Goal: Information Seeking & Learning: Check status

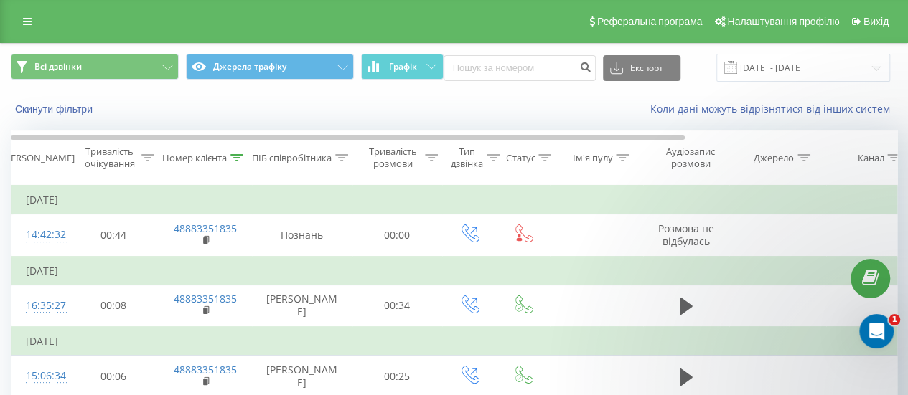
click at [237, 160] on icon at bounding box center [237, 157] width 13 height 7
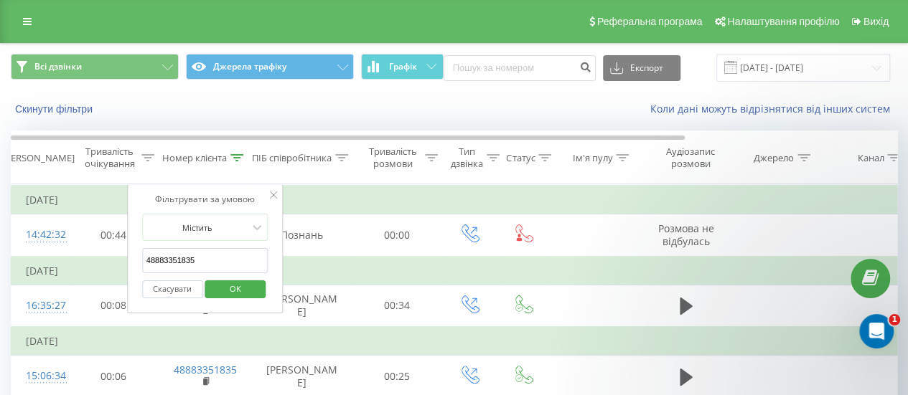
click at [205, 263] on input "48883351835" at bounding box center [205, 260] width 126 height 25
type input "4"
paste input "48506720670"
click at [222, 286] on span "OK" at bounding box center [235, 289] width 40 height 22
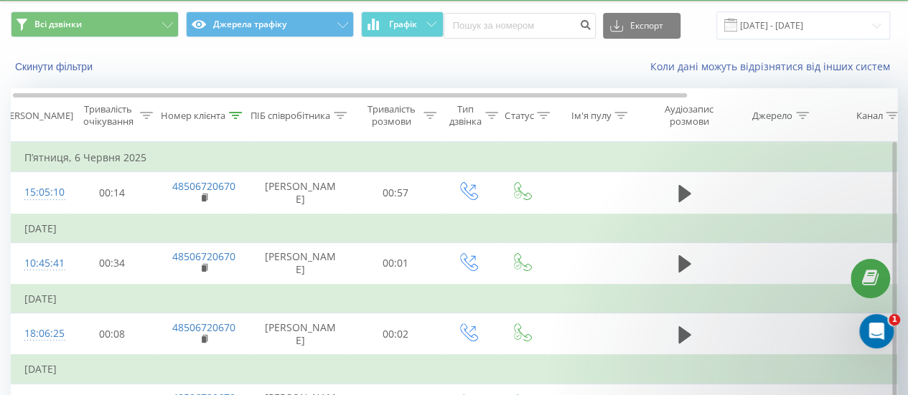
scroll to position [42, 0]
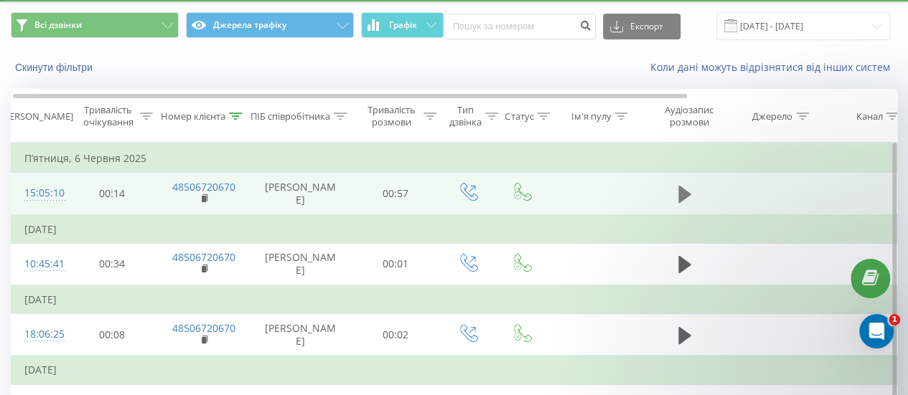
click at [681, 196] on icon at bounding box center [684, 194] width 13 height 17
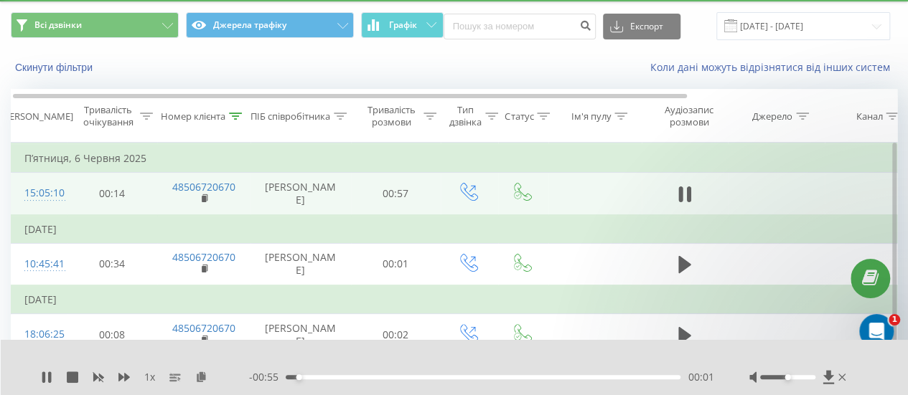
click at [506, 375] on div "- 00:55 00:01 00:01" at bounding box center [481, 377] width 464 height 14
click at [504, 379] on div "00:31" at bounding box center [483, 377] width 395 height 4
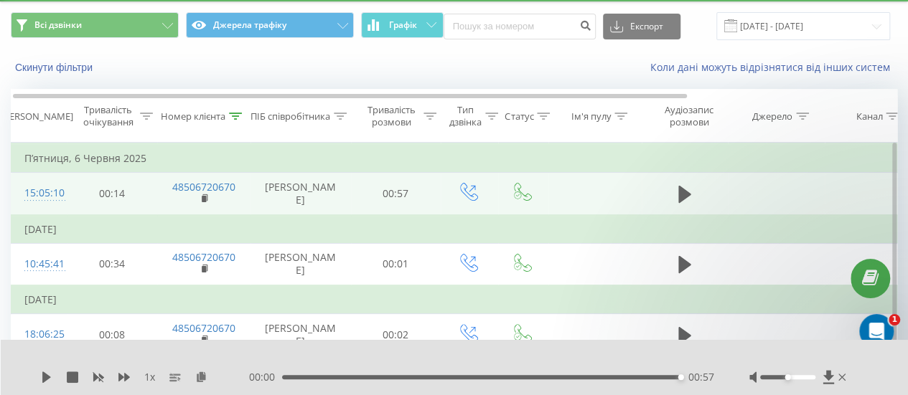
click at [233, 120] on div at bounding box center [235, 117] width 13 height 12
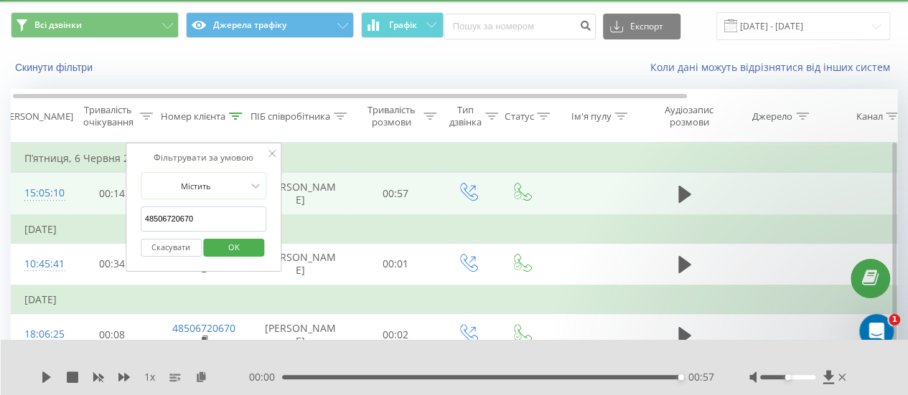
click at [204, 209] on input "48506720670" at bounding box center [204, 219] width 126 height 25
type input "4"
paste input "48537002781"
click at [222, 248] on span "OK" at bounding box center [234, 247] width 40 height 22
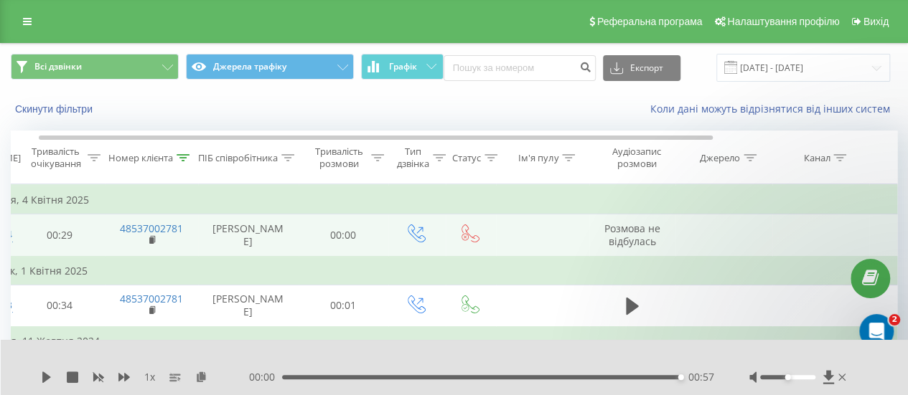
scroll to position [0, 57]
click at [185, 154] on icon at bounding box center [180, 157] width 13 height 7
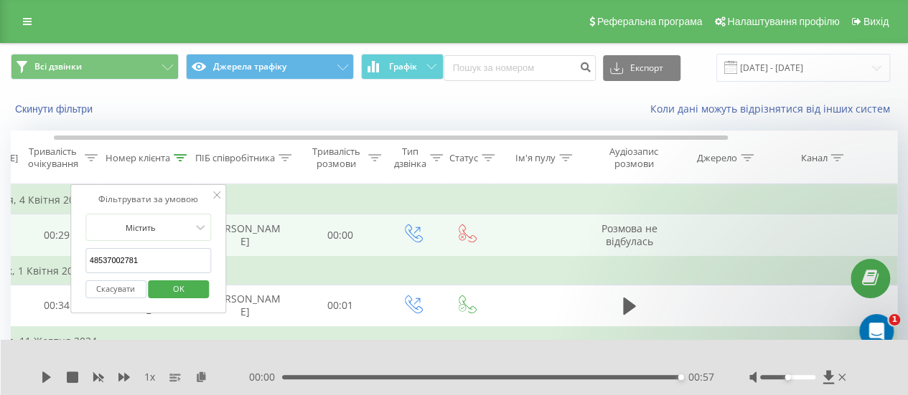
click at [177, 259] on input "48537002781" at bounding box center [148, 260] width 126 height 25
type input "4"
paste input "48660717555"
click at [184, 283] on span "OK" at bounding box center [179, 289] width 40 height 22
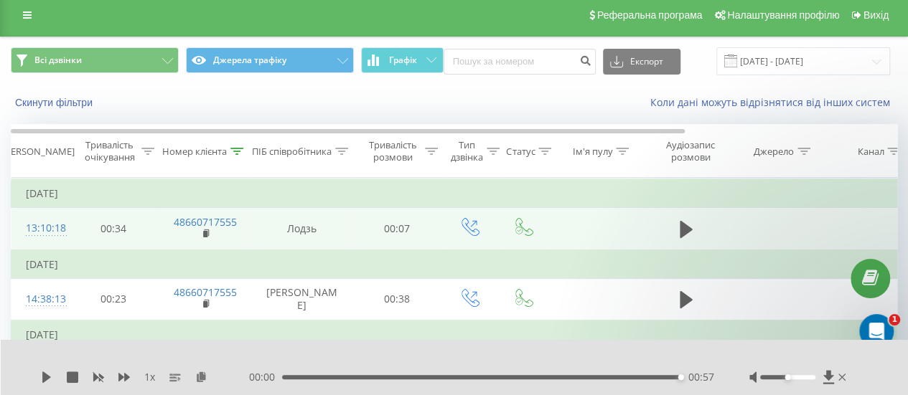
scroll to position [5, 0]
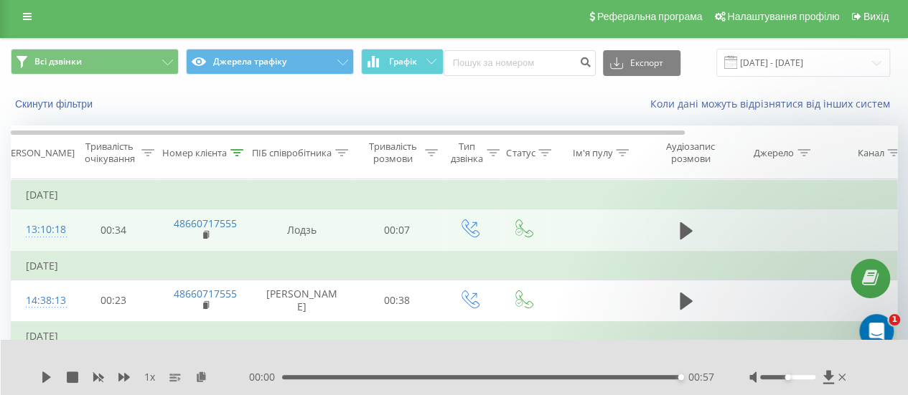
click at [241, 149] on icon at bounding box center [237, 152] width 13 height 7
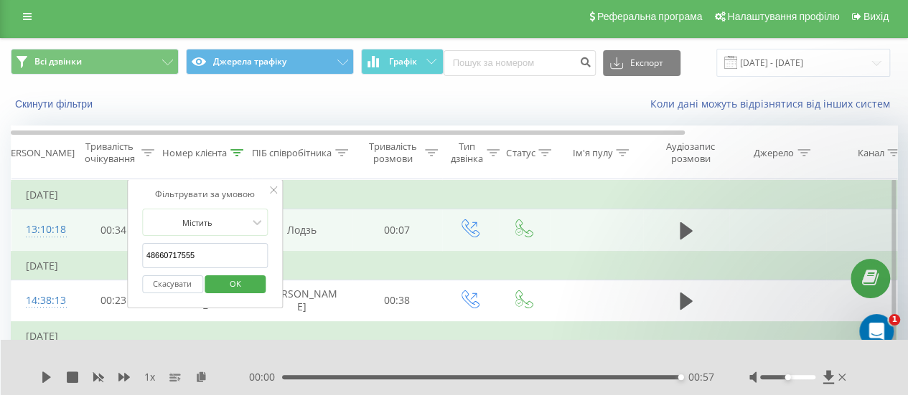
click at [225, 250] on input "48660717555" at bounding box center [205, 255] width 126 height 25
type input "4"
paste input "48793477583"
click at [243, 277] on span "OK" at bounding box center [235, 284] width 40 height 22
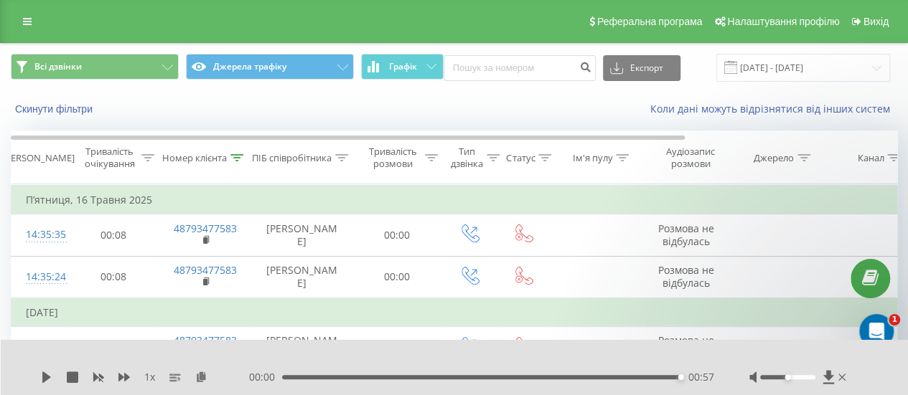
click at [238, 152] on div at bounding box center [236, 158] width 13 height 12
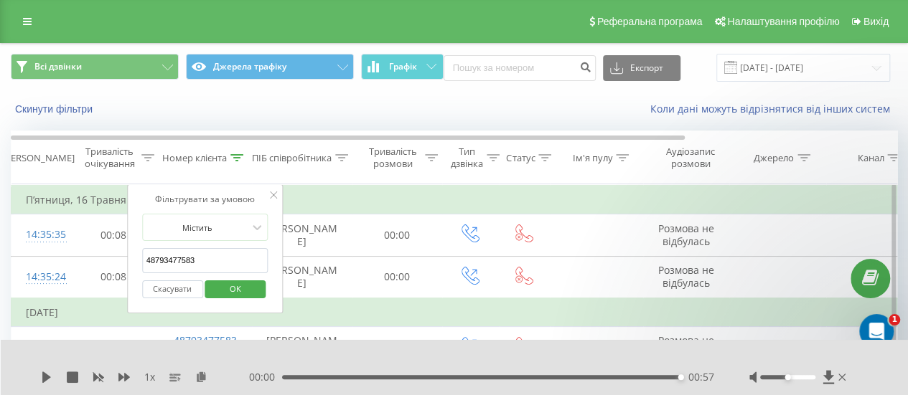
click at [205, 259] on input "48793477583" at bounding box center [205, 260] width 126 height 25
type input "4"
paste input "48796533631"
click at [228, 286] on span "OK" at bounding box center [235, 289] width 40 height 22
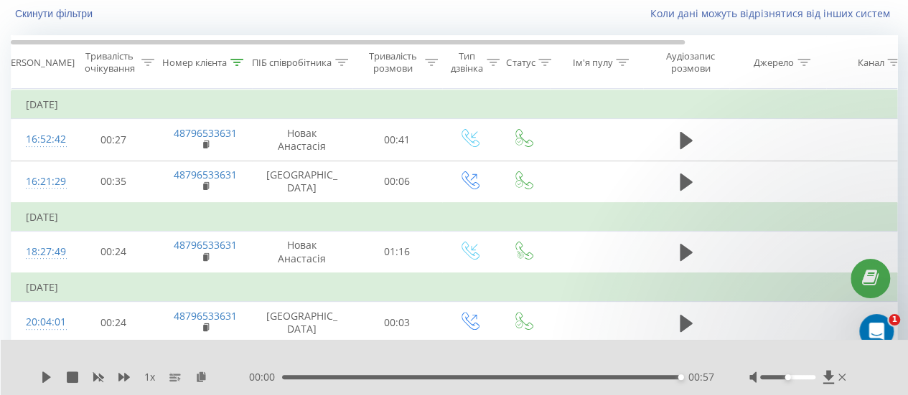
scroll to position [54, 0]
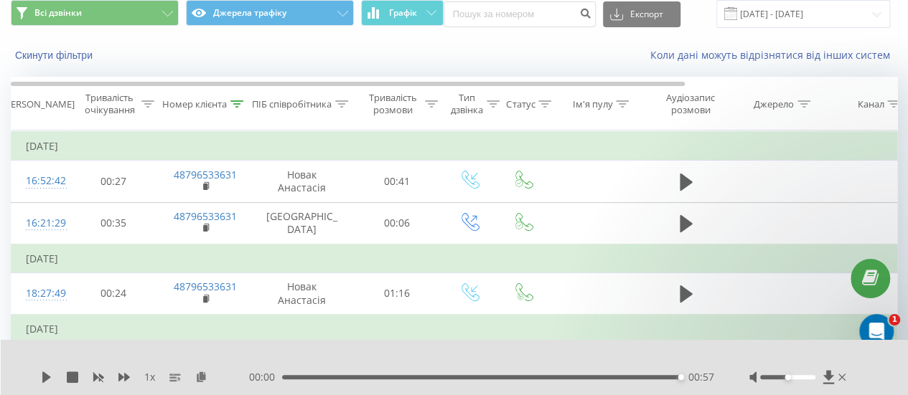
click at [235, 103] on icon at bounding box center [237, 103] width 13 height 7
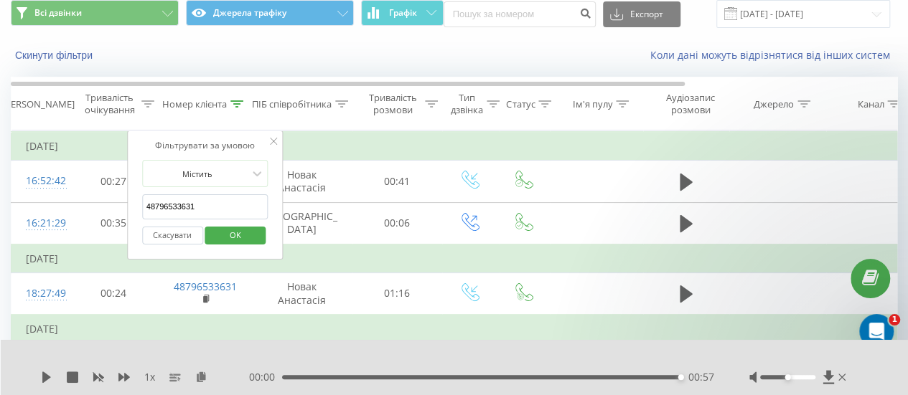
click at [205, 194] on input "48796533631" at bounding box center [205, 206] width 126 height 25
type input "4"
paste input "48600249484"
type input "48600249484"
click at [218, 232] on span "OK" at bounding box center [235, 235] width 40 height 22
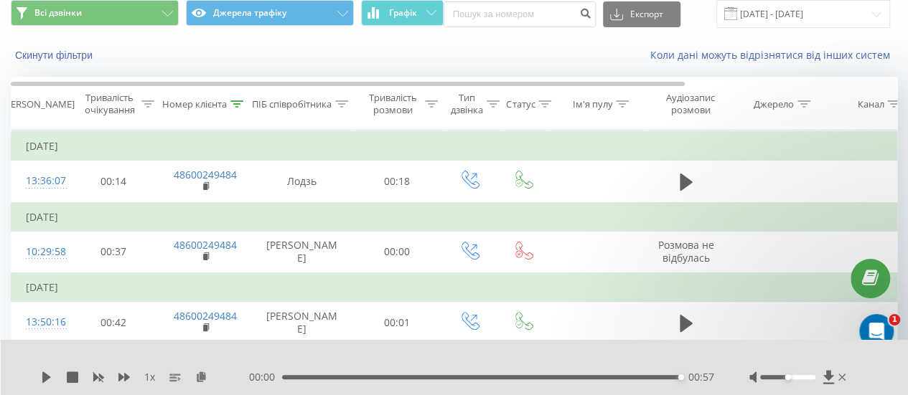
click at [243, 98] on div at bounding box center [236, 104] width 13 height 12
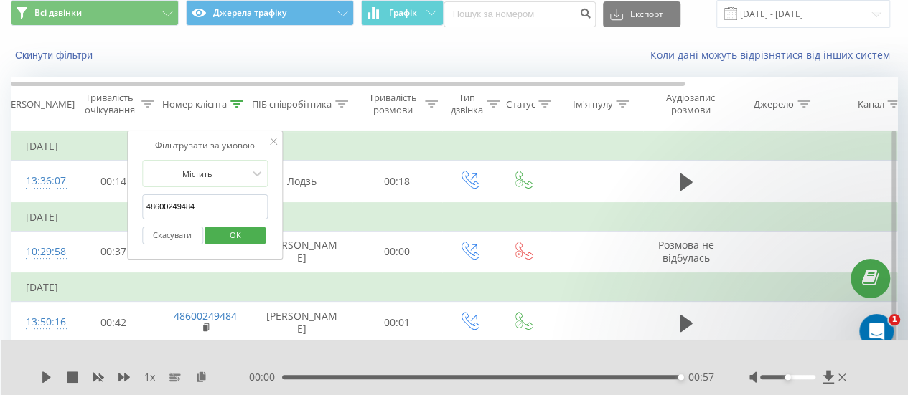
click at [396, 146] on td "Четвер, 3 Жовтня 2024" at bounding box center [592, 146] width 1163 height 29
click at [177, 229] on button "Скасувати" at bounding box center [172, 236] width 61 height 18
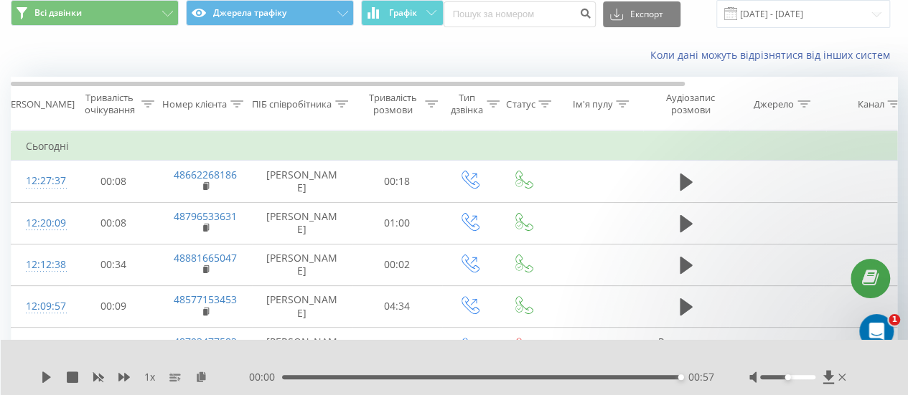
click at [241, 103] on icon at bounding box center [236, 103] width 13 height 7
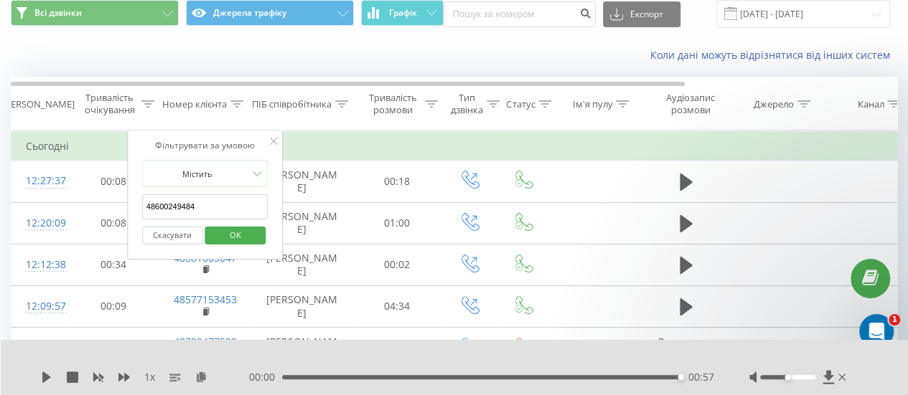
click at [227, 200] on input "48600249484" at bounding box center [205, 206] width 126 height 25
paste input "48575937535"
click at [239, 232] on span "OK" at bounding box center [235, 235] width 40 height 22
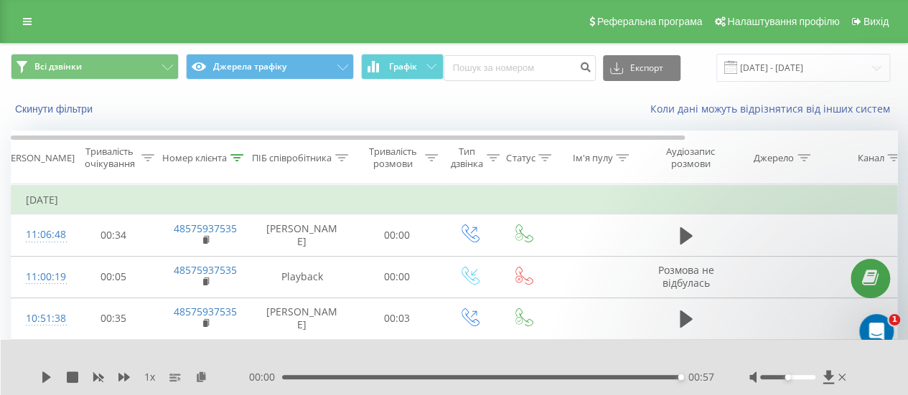
click at [237, 157] on icon at bounding box center [237, 157] width 13 height 7
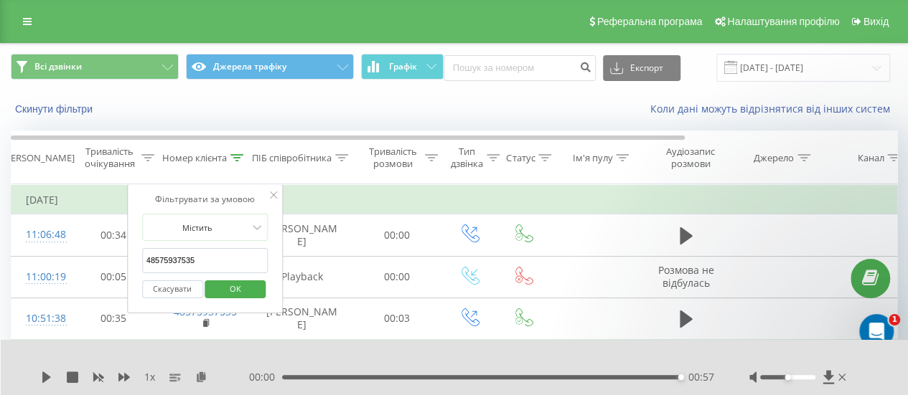
click at [220, 256] on input "48575937535" at bounding box center [205, 260] width 126 height 25
type input "4"
paste input "48692771148"
click at [243, 280] on span "OK" at bounding box center [235, 289] width 40 height 22
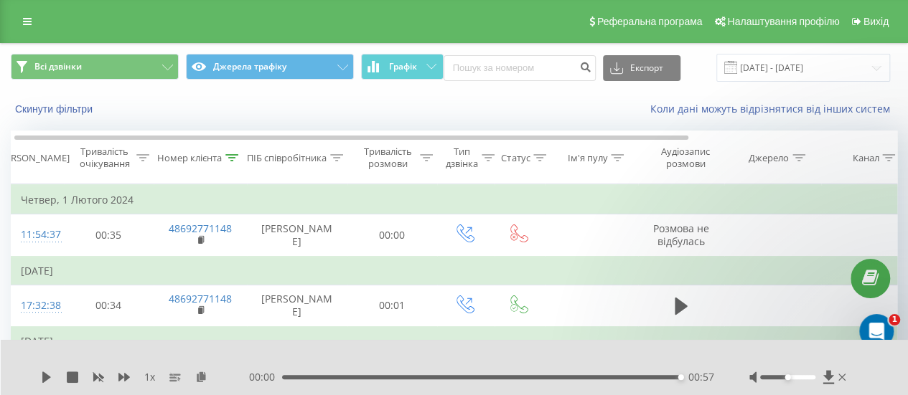
click at [231, 166] on th "Номер клієнта" at bounding box center [200, 157] width 93 height 53
click at [229, 161] on div at bounding box center [231, 158] width 13 height 12
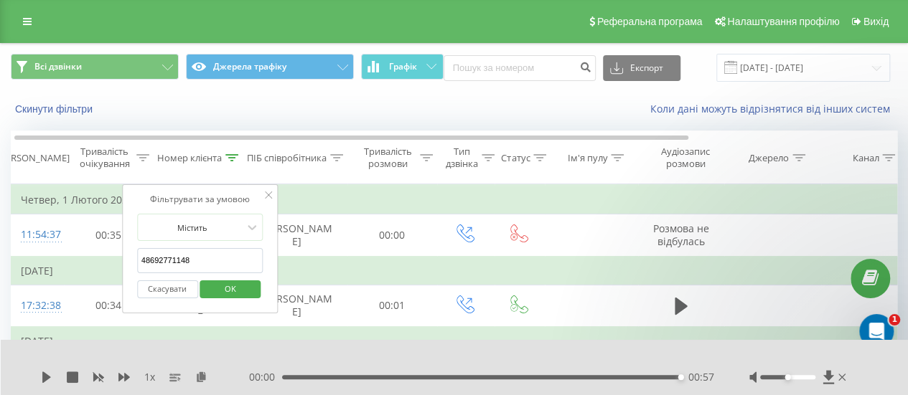
click at [211, 261] on input "48692771148" at bounding box center [200, 260] width 126 height 25
type input "4"
paste input "48505044881"
click at [219, 284] on span "OK" at bounding box center [230, 289] width 40 height 22
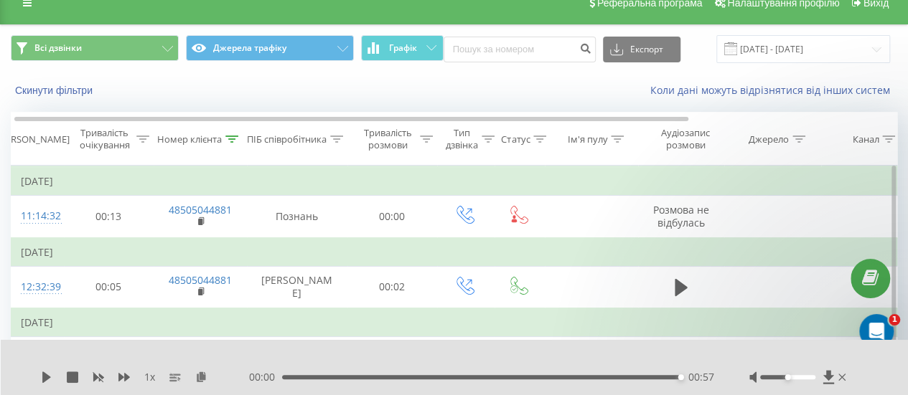
scroll to position [18, 0]
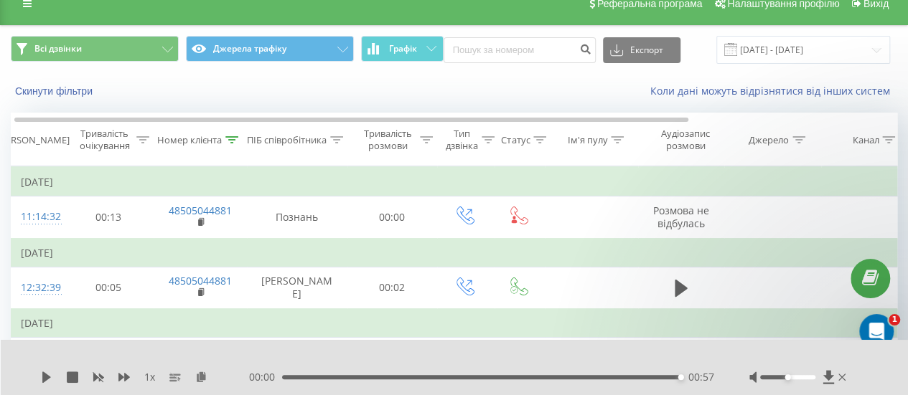
click at [244, 132] on th "Номер клієнта" at bounding box center [200, 139] width 93 height 53
click at [236, 141] on icon at bounding box center [231, 139] width 13 height 7
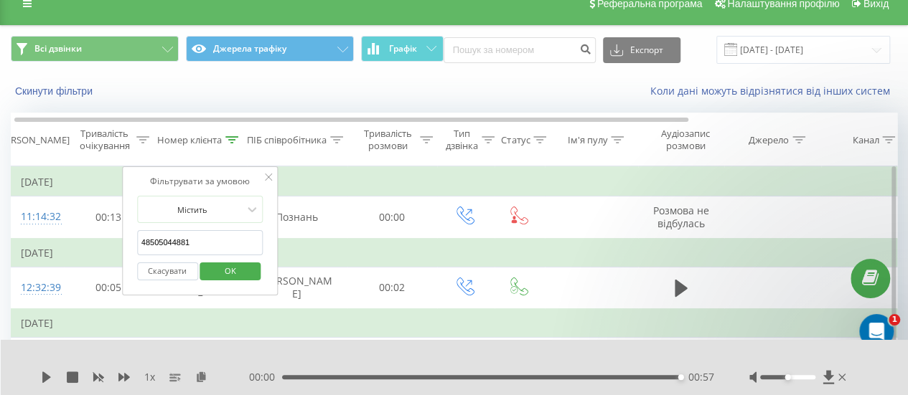
click at [194, 245] on input "48505044881" at bounding box center [200, 242] width 126 height 25
type input "4"
paste input "48609541660"
click at [240, 262] on span "OK" at bounding box center [230, 271] width 40 height 22
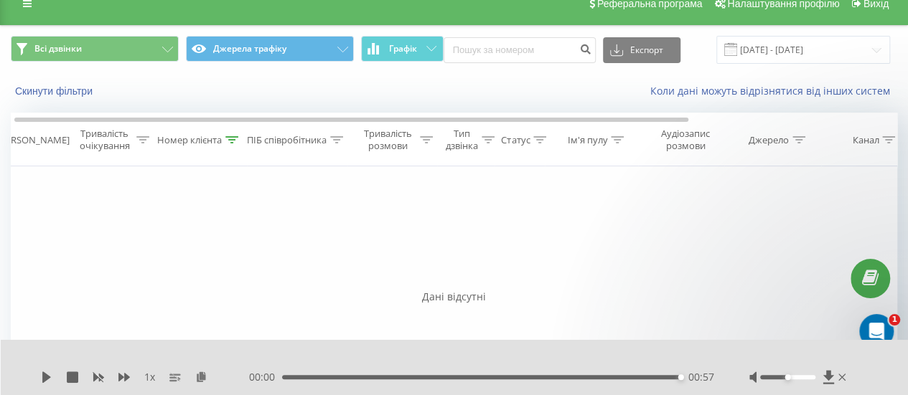
click at [230, 143] on div at bounding box center [231, 140] width 13 height 12
click at [204, 245] on input "48609541660" at bounding box center [200, 242] width 126 height 25
type input "4"
paste input "48609541660"
type input "48609541660"
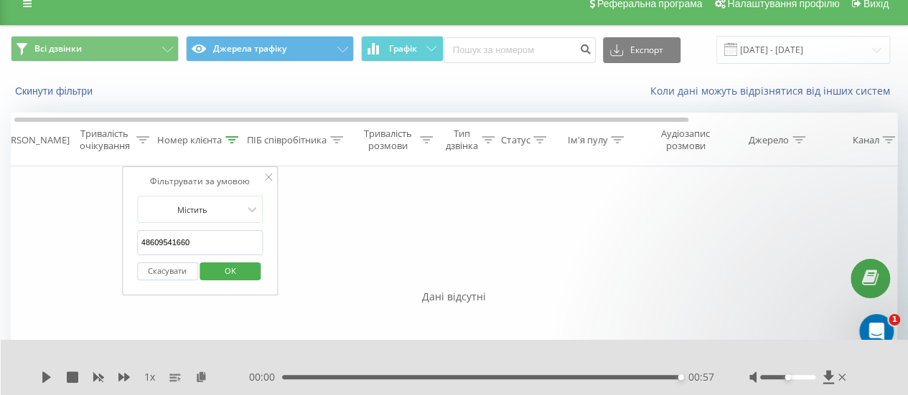
click at [233, 268] on span "OK" at bounding box center [230, 271] width 40 height 22
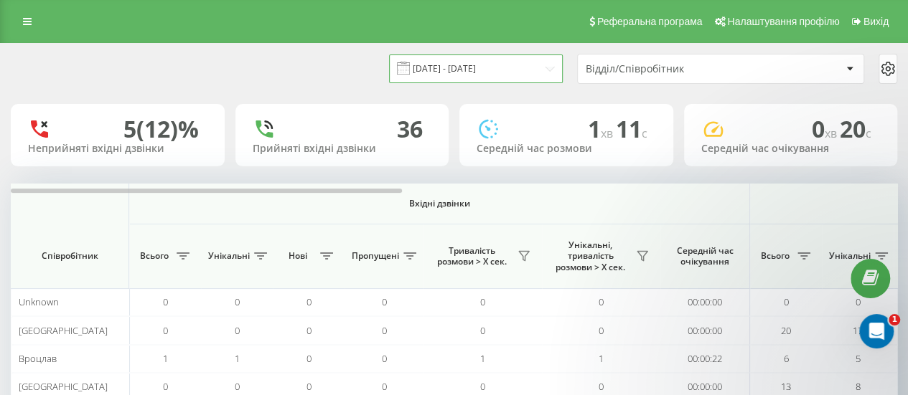
click at [435, 69] on input "21.08.2025 - 21.08.2025" at bounding box center [476, 69] width 174 height 28
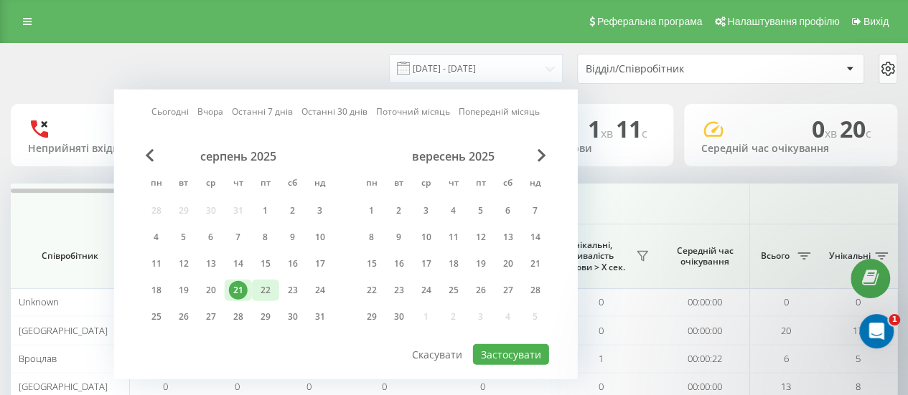
click at [263, 287] on div "22" at bounding box center [265, 290] width 19 height 19
click at [494, 351] on button "Застосувати" at bounding box center [511, 354] width 76 height 21
type input "[DATE] - [DATE]"
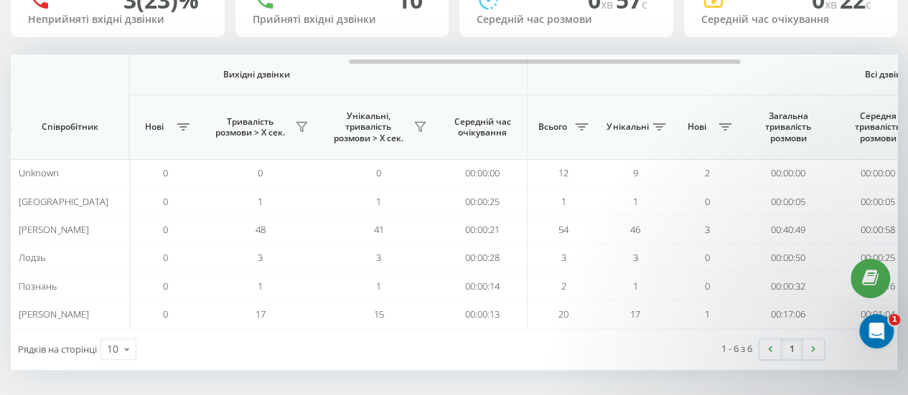
scroll to position [0, 765]
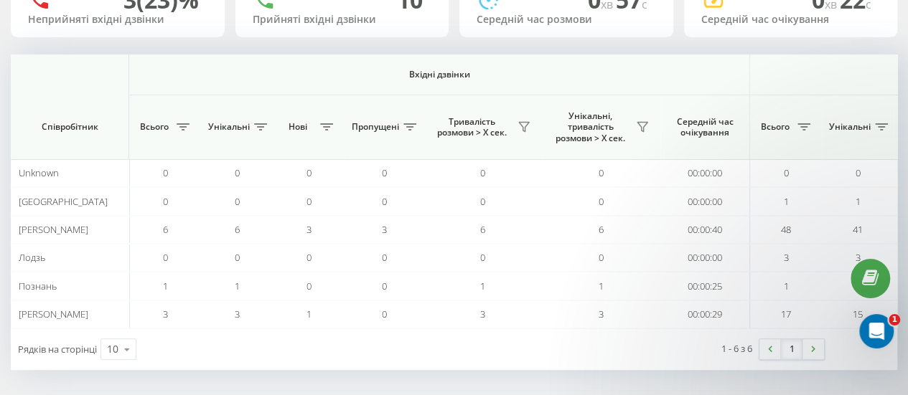
scroll to position [0, 765]
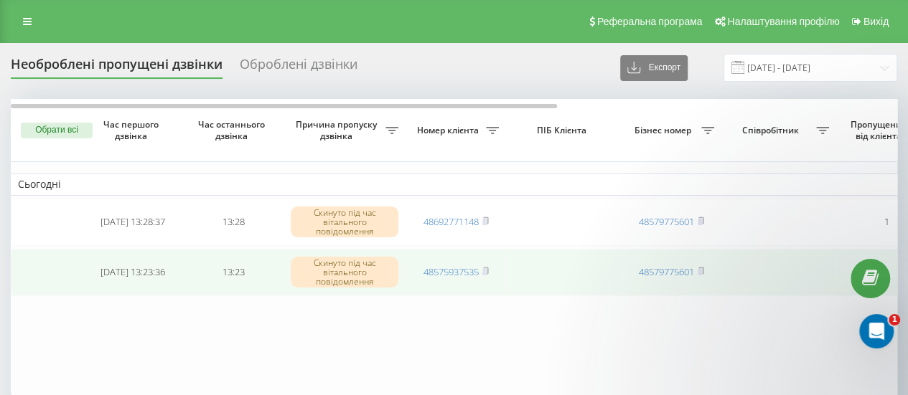
click at [491, 271] on td "48575937535" at bounding box center [455, 272] width 100 height 47
click at [485, 272] on rect at bounding box center [484, 272] width 4 height 6
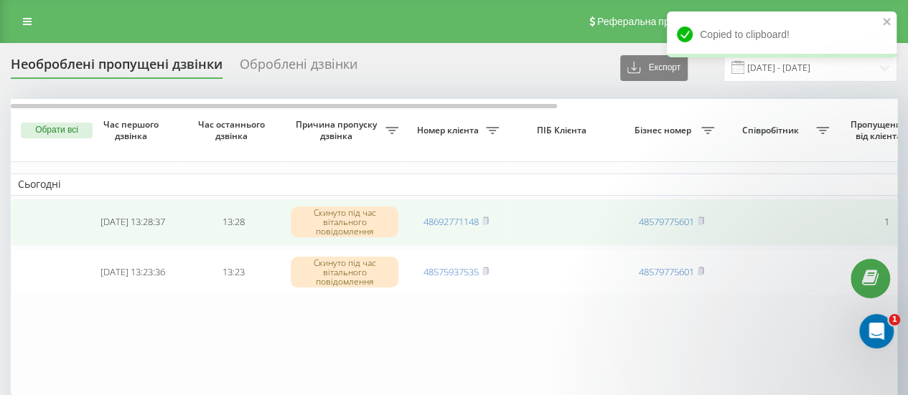
click at [490, 224] on td "48692771148" at bounding box center [455, 222] width 100 height 47
click at [482, 219] on span "48692771148" at bounding box center [455, 221] width 65 height 13
click at [487, 219] on rect at bounding box center [484, 222] width 4 height 6
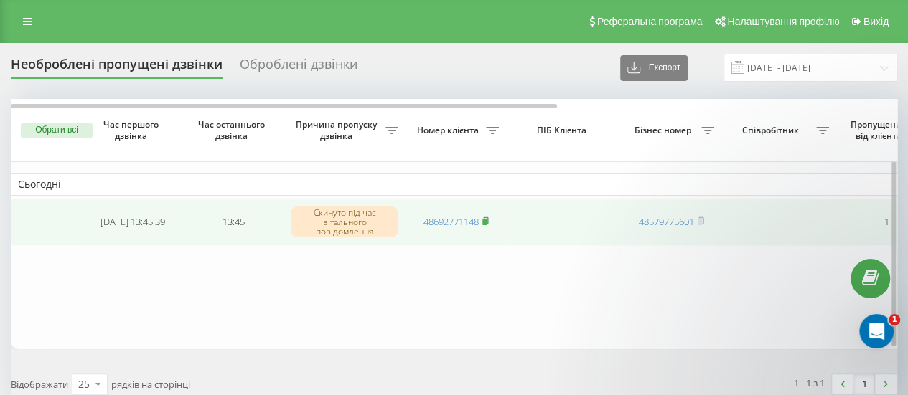
click at [486, 219] on rect at bounding box center [484, 222] width 4 height 6
